Goal: Navigation & Orientation: Find specific page/section

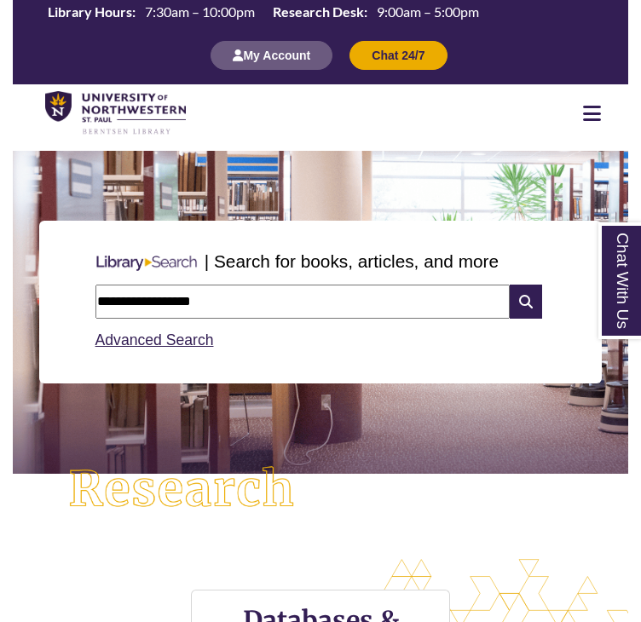
type input "**********"
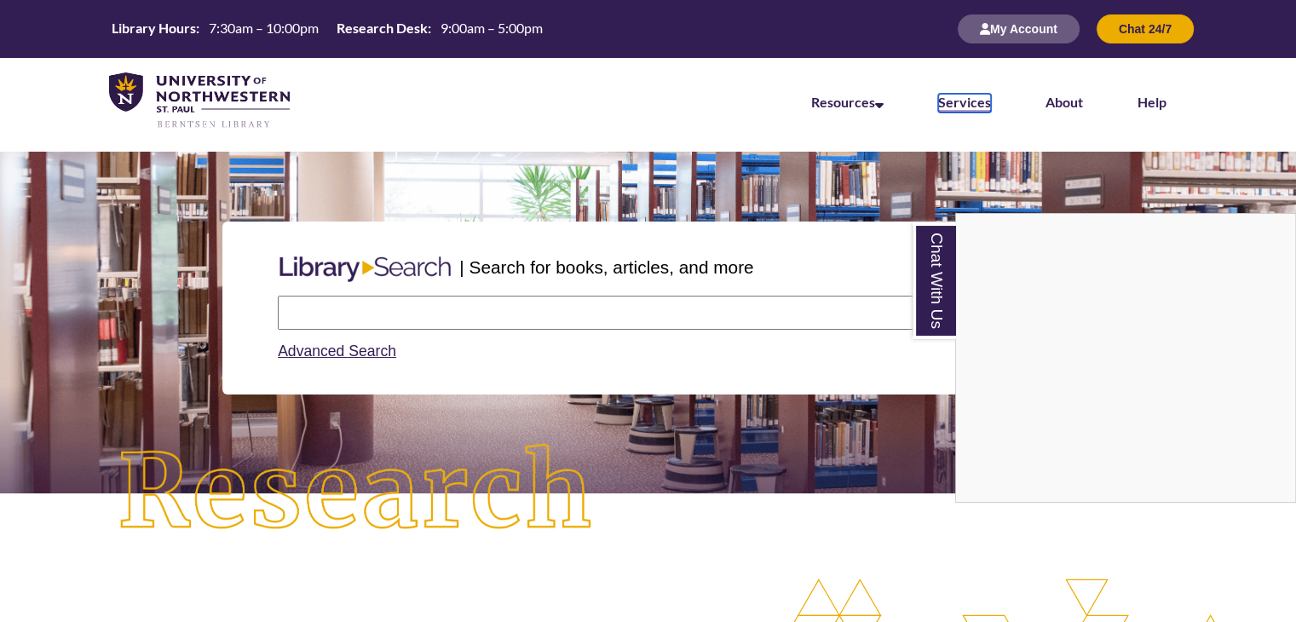
click at [975, 103] on link "Services" at bounding box center [964, 103] width 53 height 19
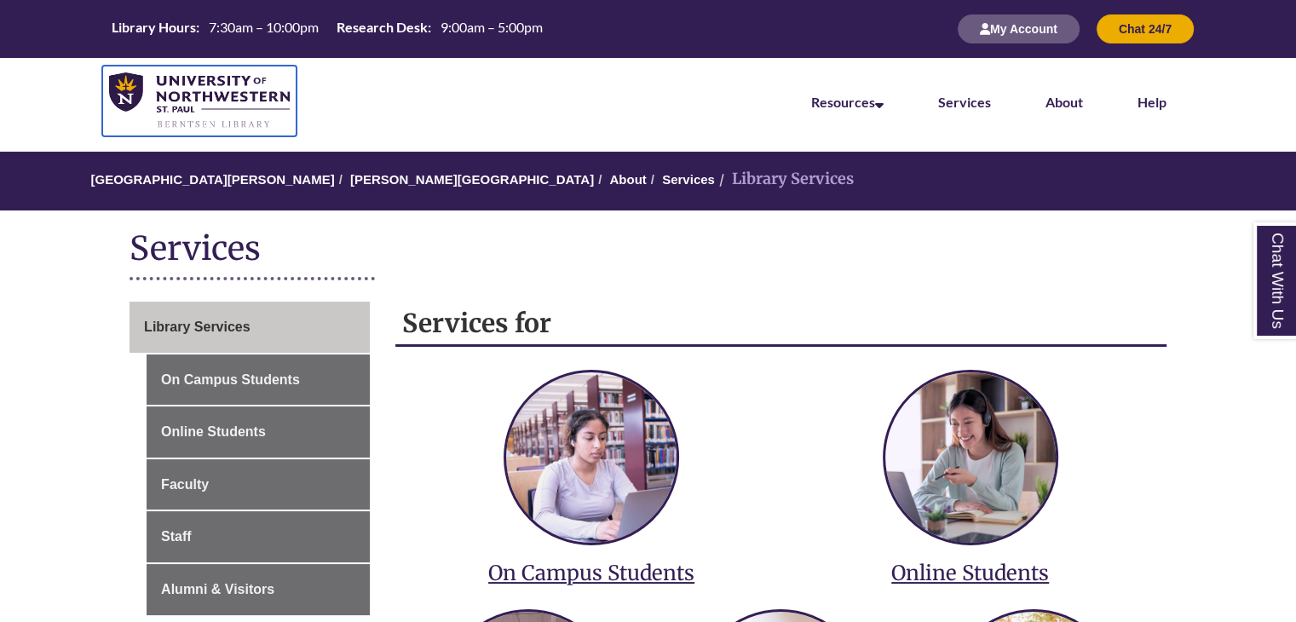
click at [134, 95] on img at bounding box center [199, 100] width 181 height 57
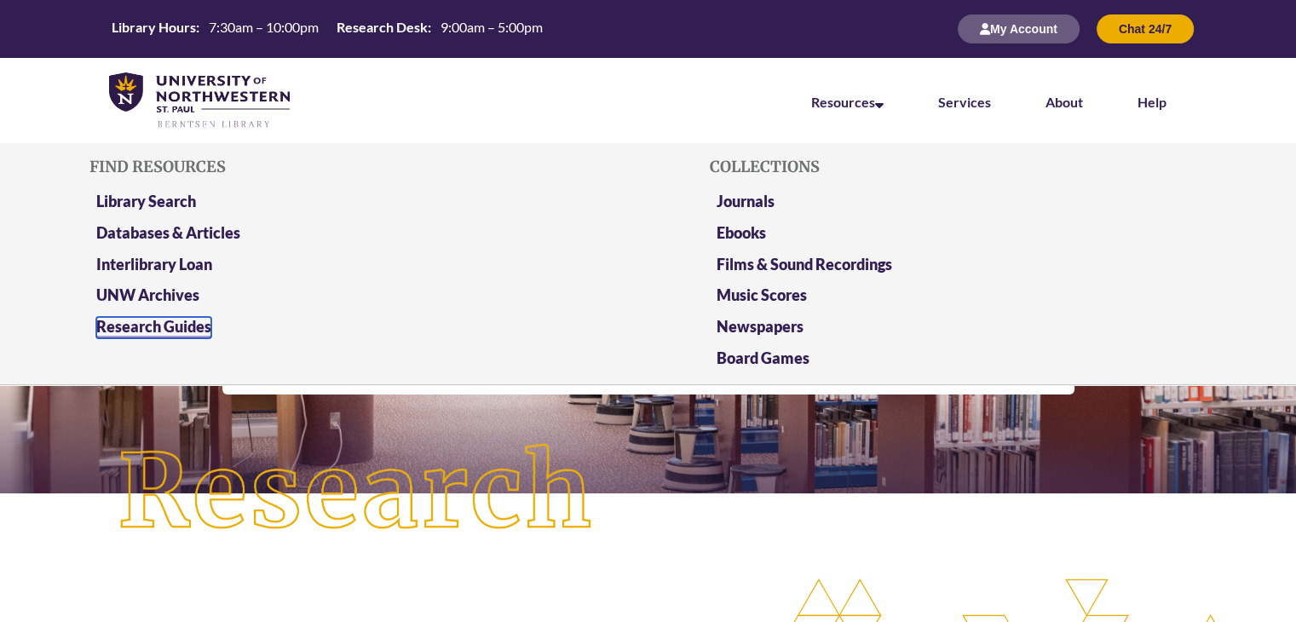
click at [185, 328] on link "Research Guides" at bounding box center [153, 327] width 115 height 21
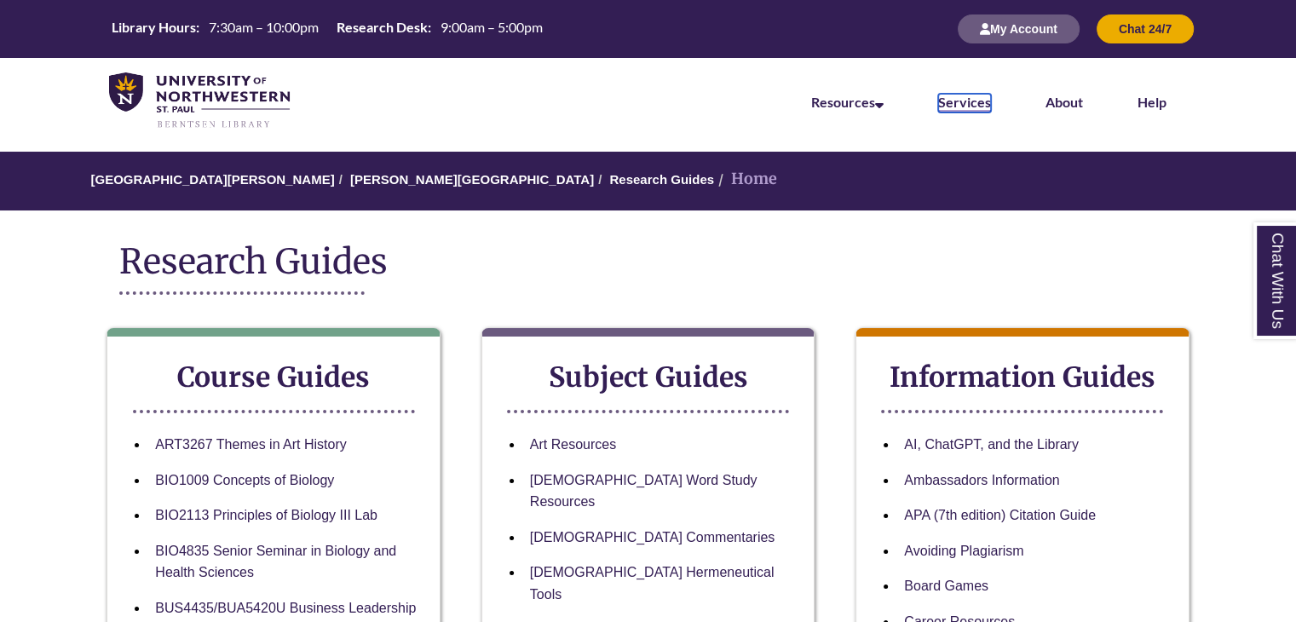
click at [960, 109] on link "Services" at bounding box center [964, 103] width 53 height 19
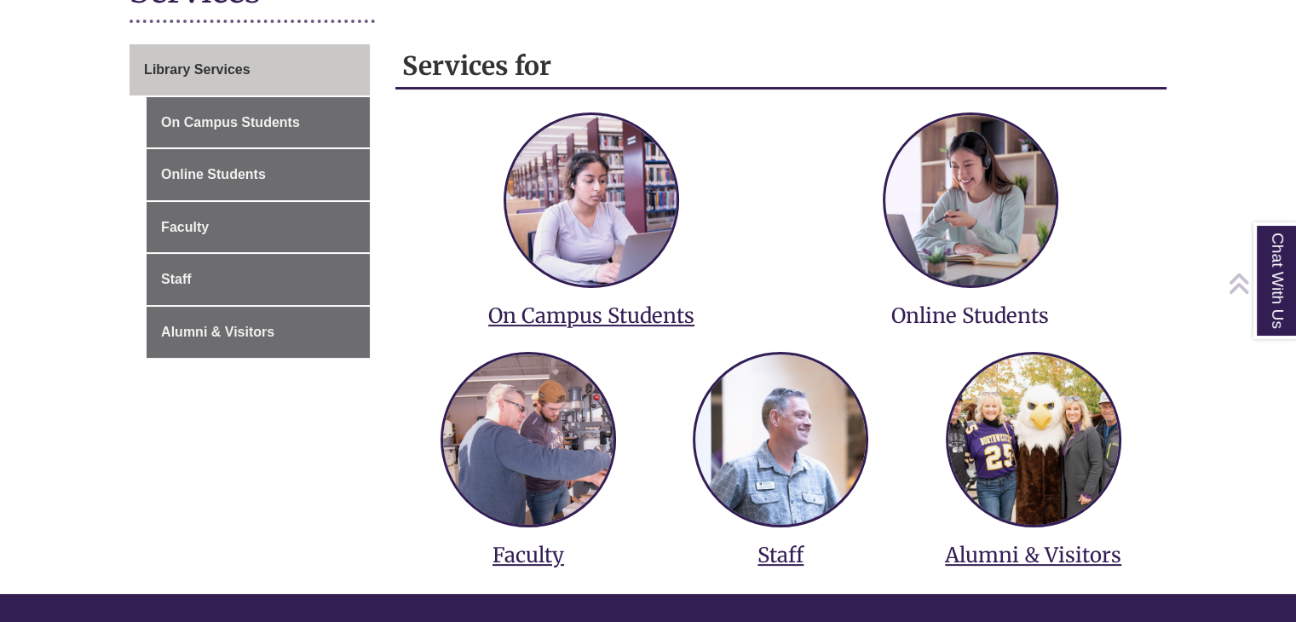
scroll to position [261, 0]
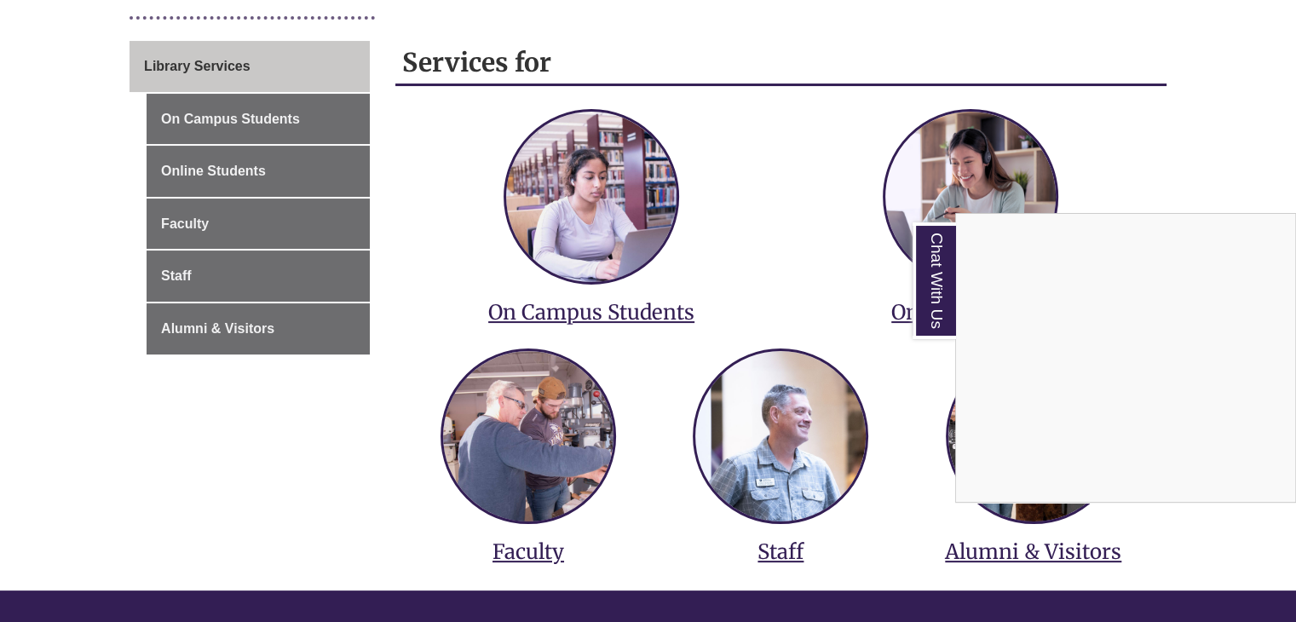
click at [201, 284] on div "Chat With Us" at bounding box center [648, 311] width 1296 height 622
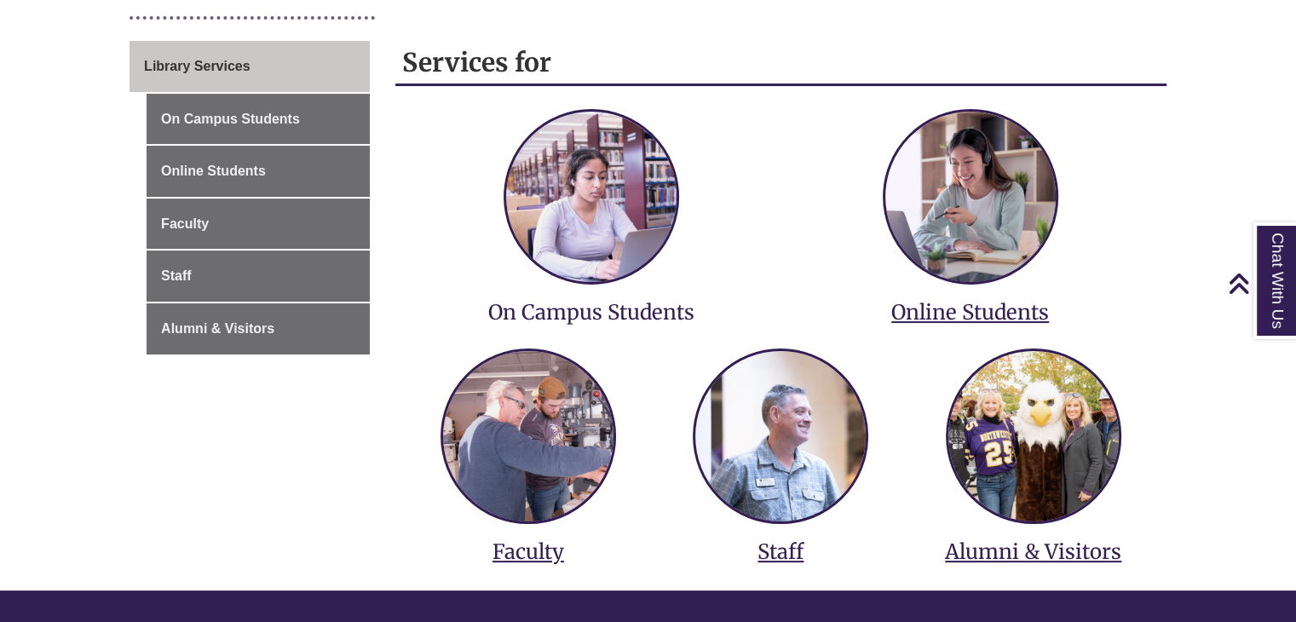
scroll to position [0, 0]
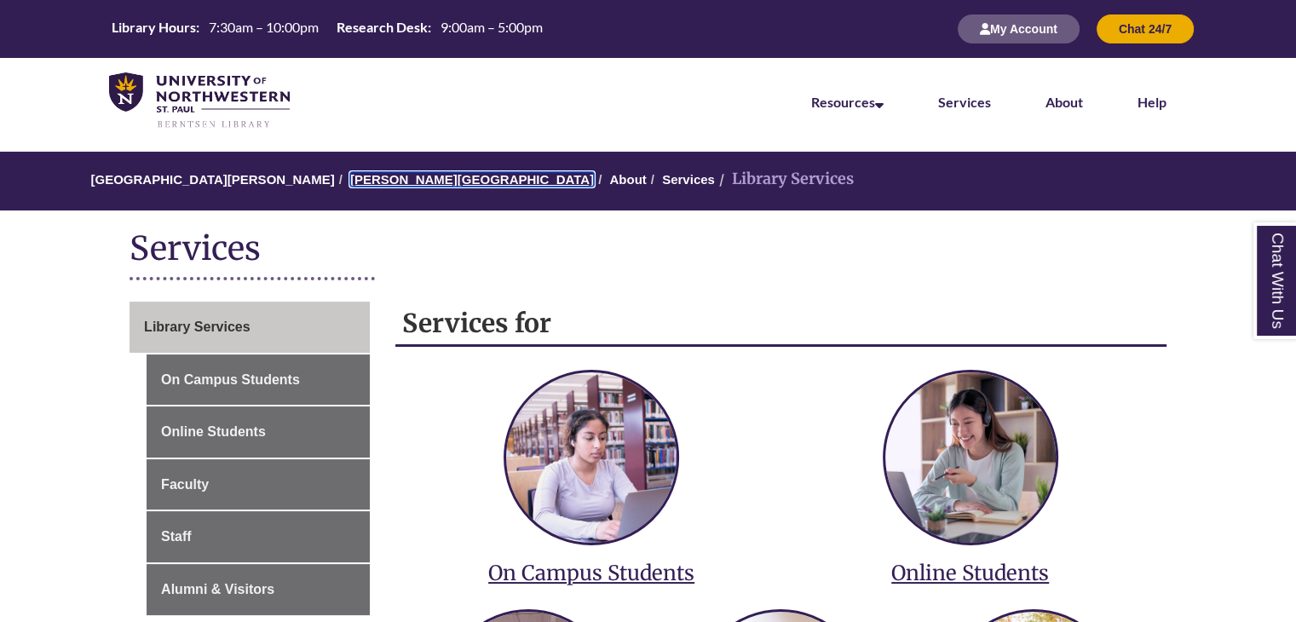
click at [383, 183] on link "[PERSON_NAME][GEOGRAPHIC_DATA]" at bounding box center [472, 179] width 244 height 14
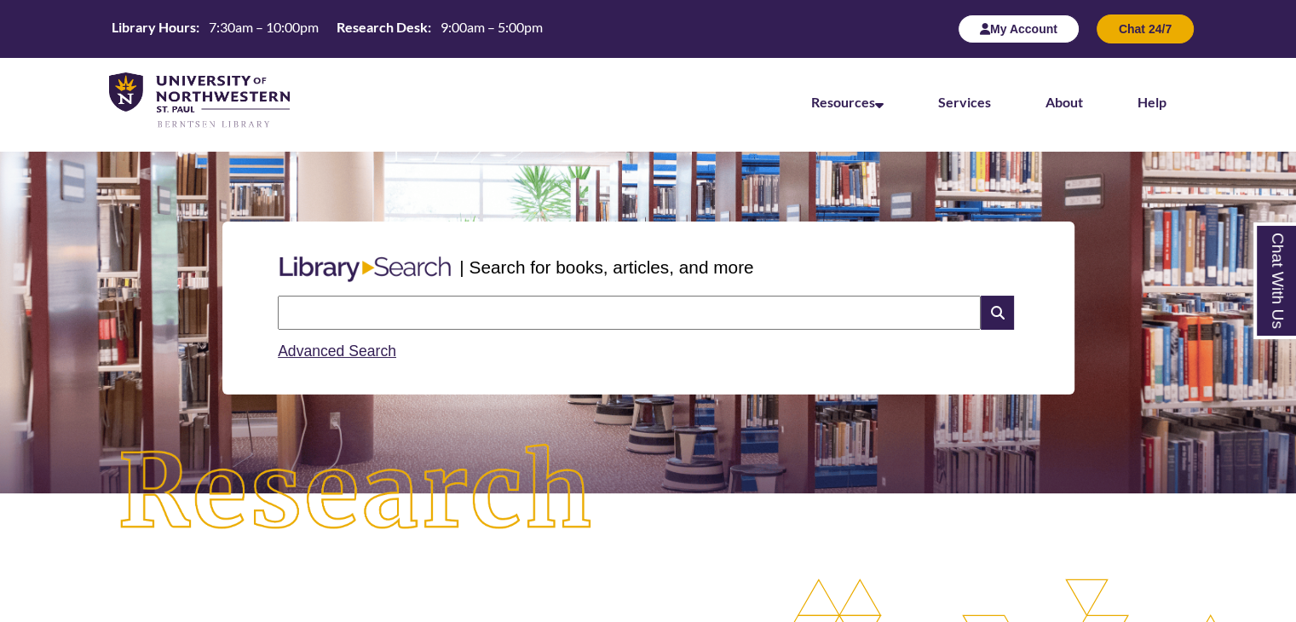
click at [1019, 20] on button "My Account" at bounding box center [1019, 28] width 122 height 29
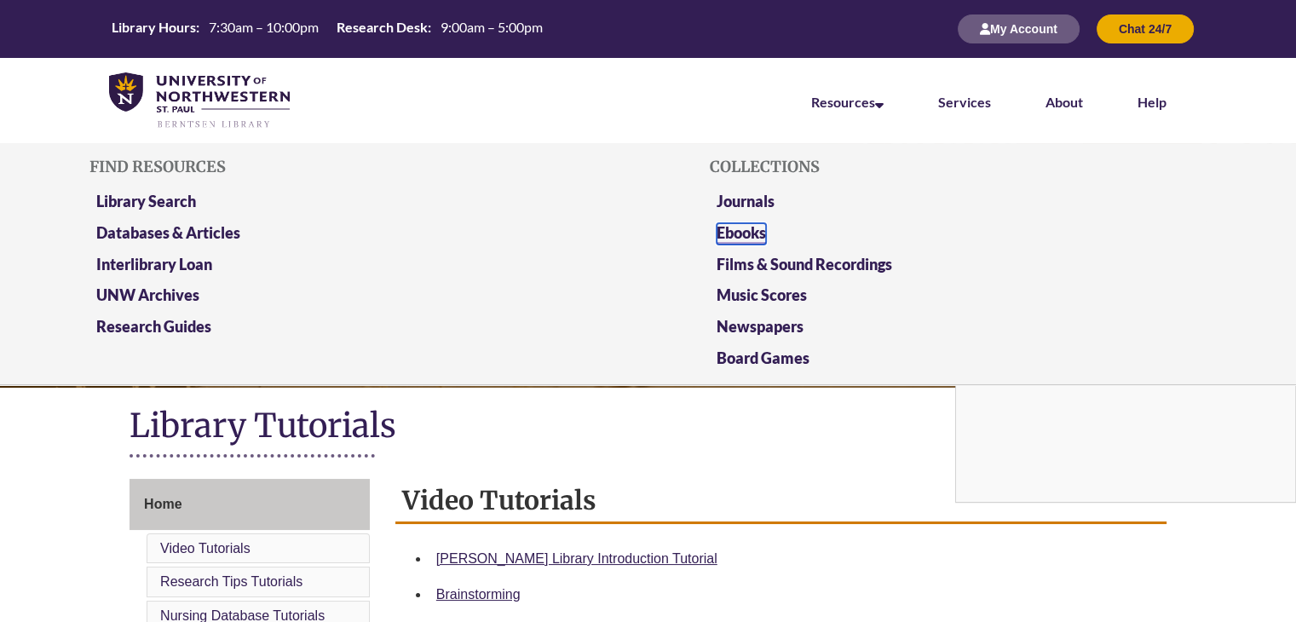
click at [757, 223] on link "Ebooks" at bounding box center [741, 233] width 49 height 21
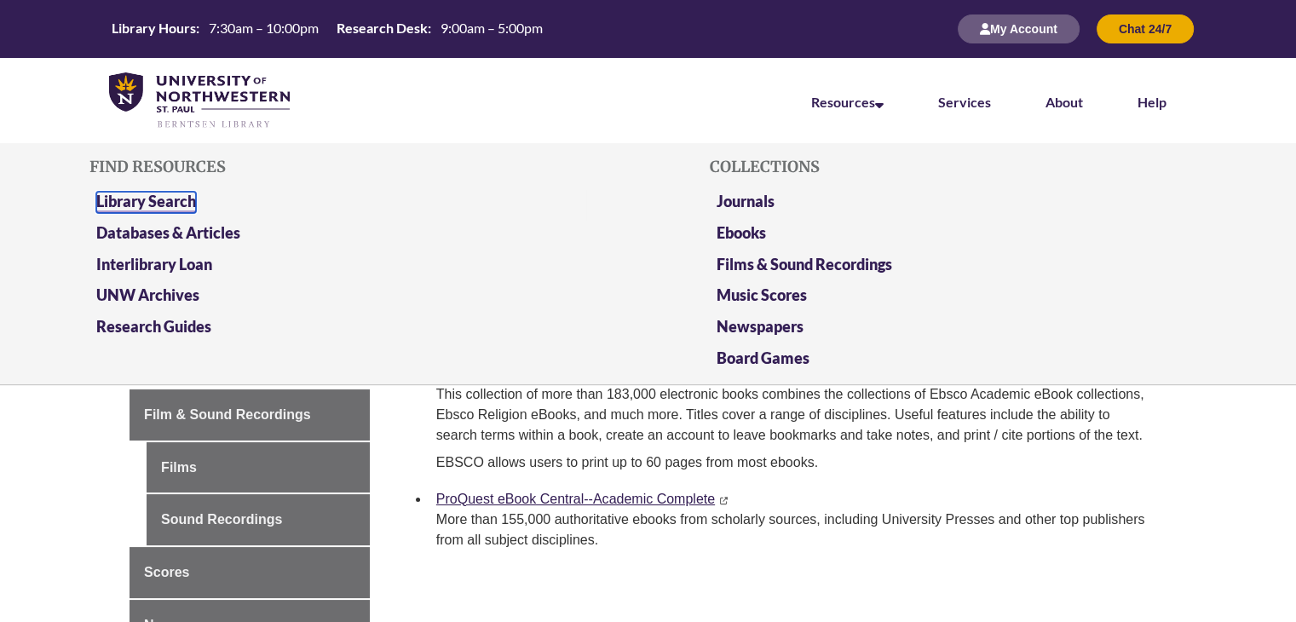
click at [160, 205] on link "Library Search" at bounding box center [146, 202] width 100 height 21
